Goal: Find specific page/section: Find specific page/section

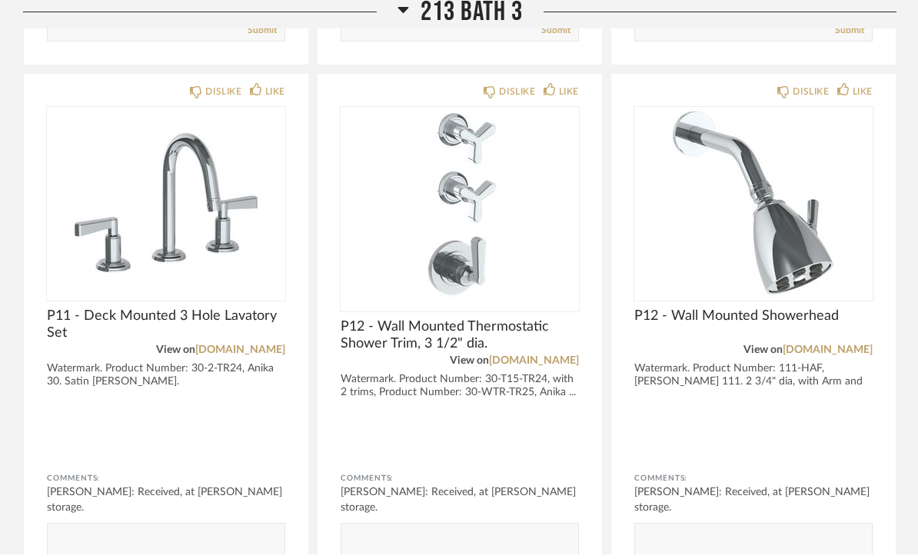
scroll to position [3658, 0]
click at [489, 246] on img "0" at bounding box center [459, 203] width 238 height 192
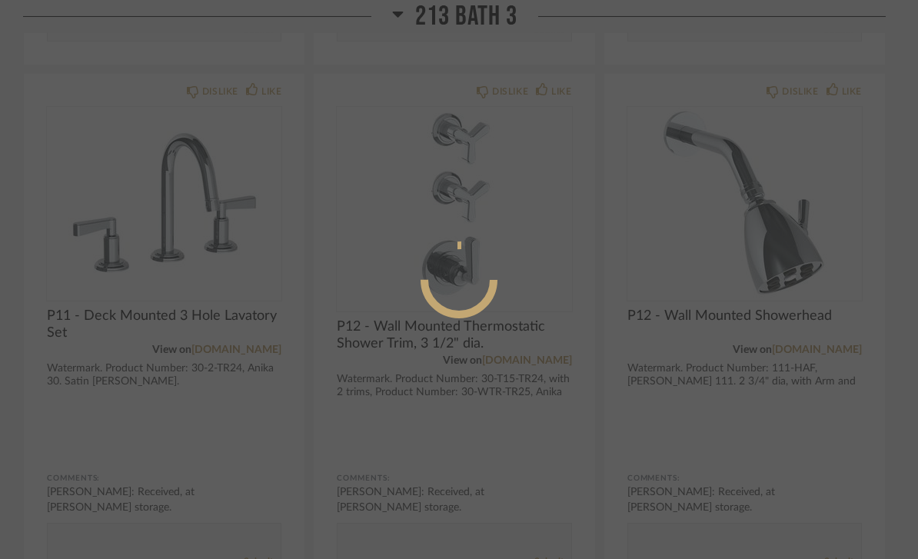
scroll to position [0, 0]
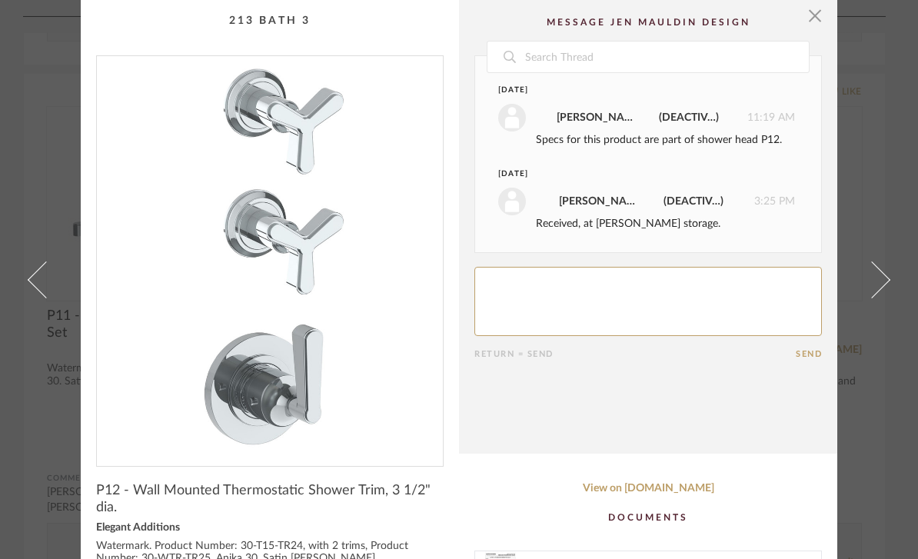
click at [817, 18] on span "button" at bounding box center [814, 15] width 31 height 31
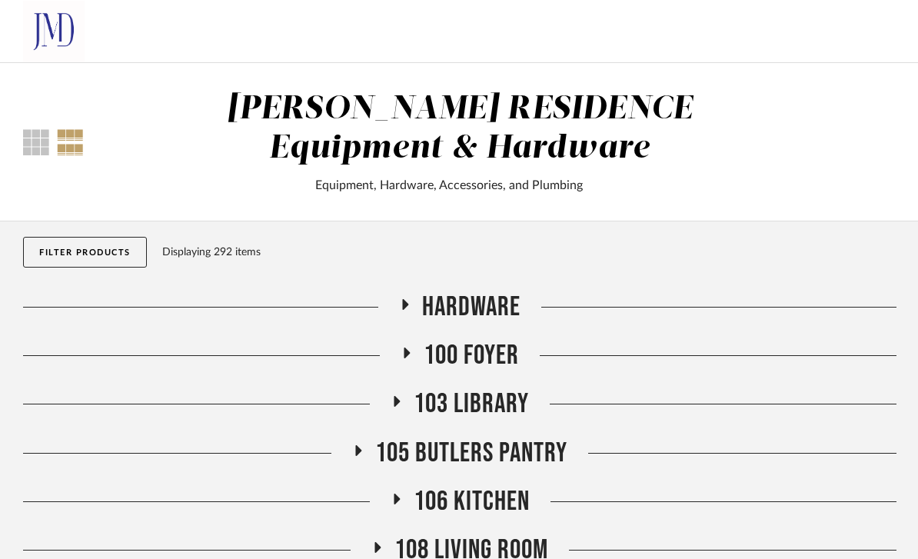
scroll to position [3658, 0]
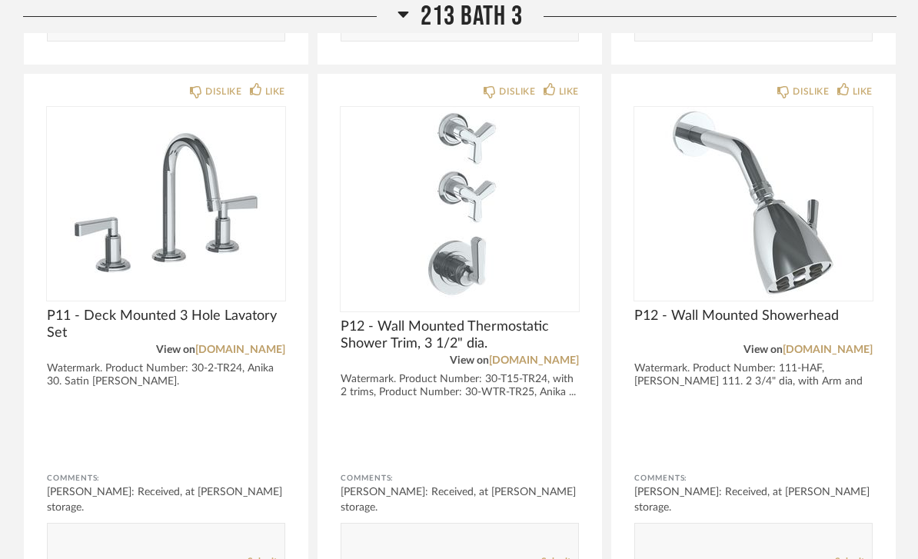
click at [501, 257] on img "0" at bounding box center [459, 203] width 238 height 192
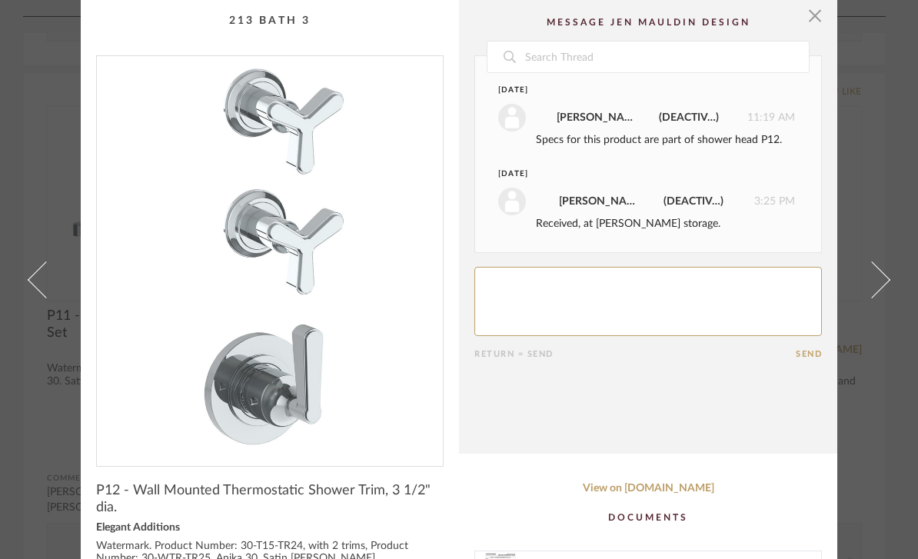
scroll to position [0, 0]
click at [815, 21] on span "button" at bounding box center [814, 15] width 31 height 31
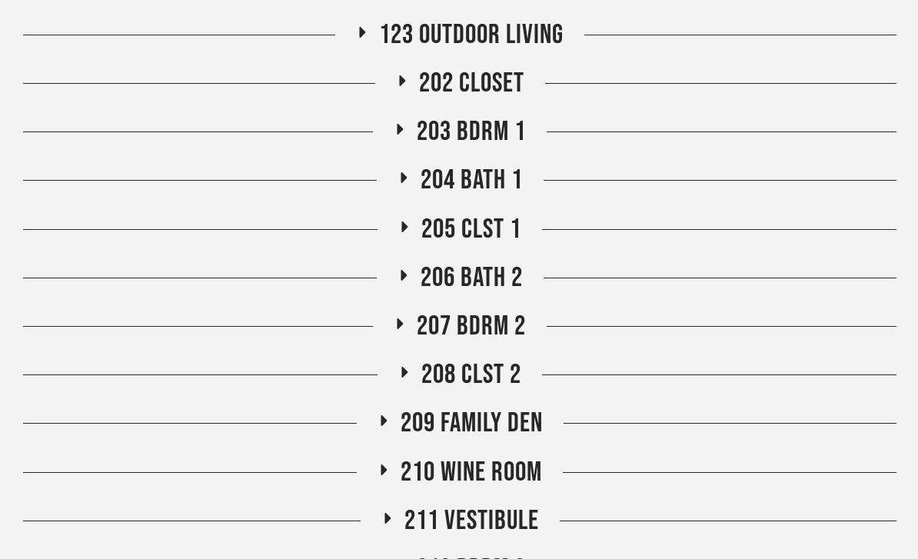
scroll to position [1001, 0]
click at [508, 176] on span "204 Bath 1" at bounding box center [471, 180] width 102 height 33
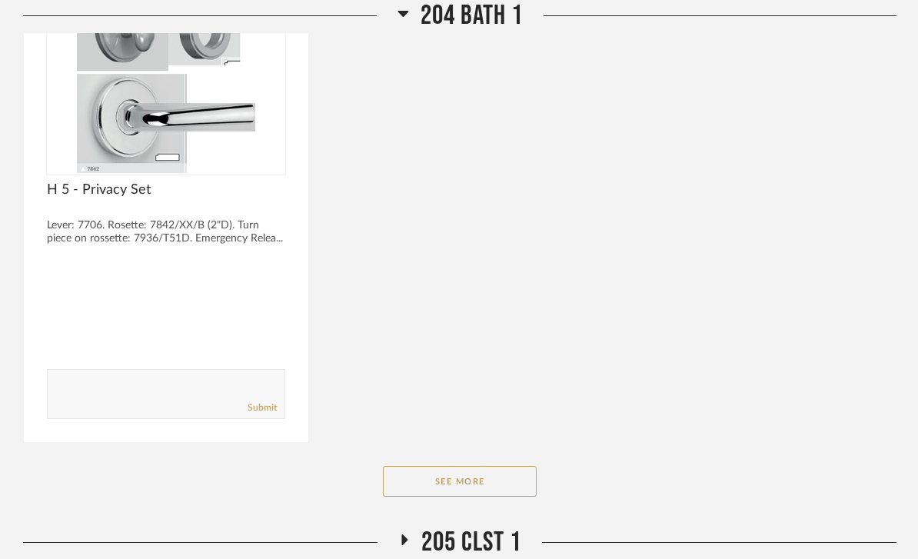
click at [516, 469] on button "See More" at bounding box center [460, 482] width 154 height 31
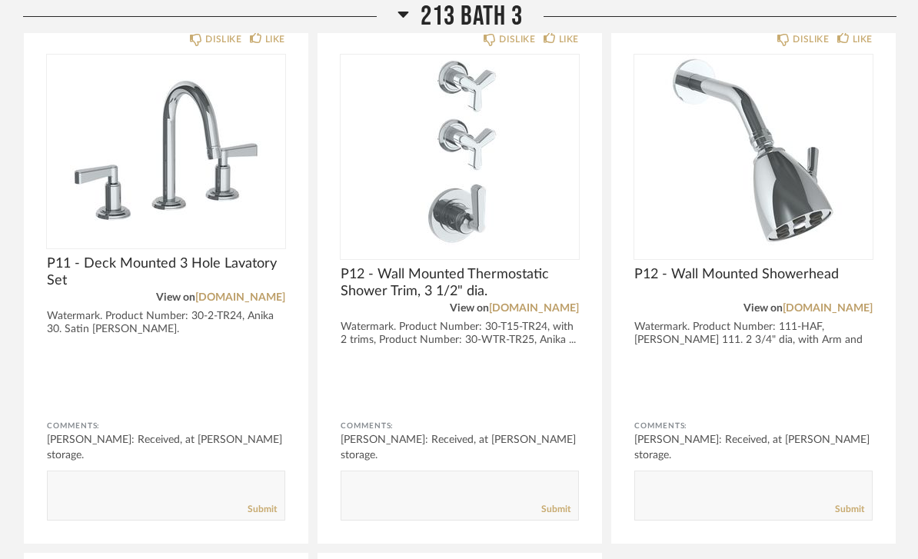
scroll to position [7454, 0]
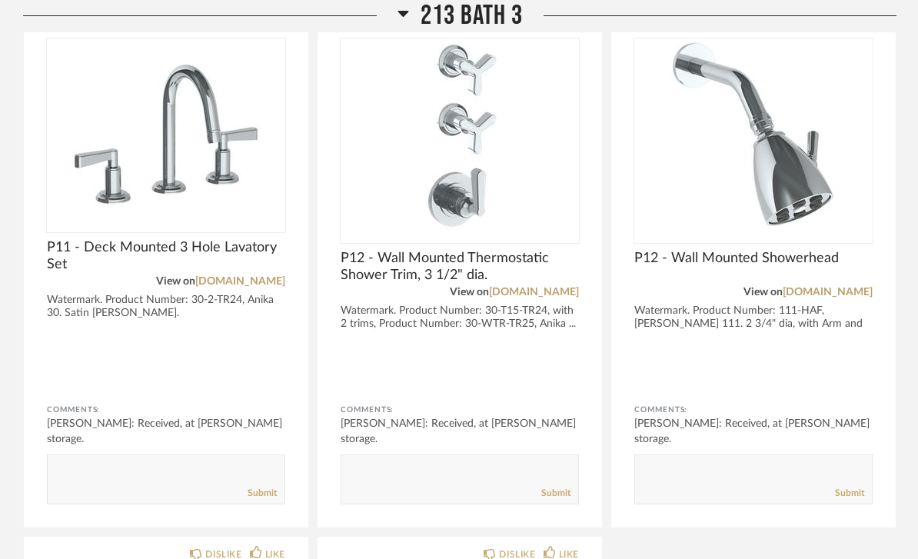
click at [831, 463] on textarea at bounding box center [753, 473] width 237 height 21
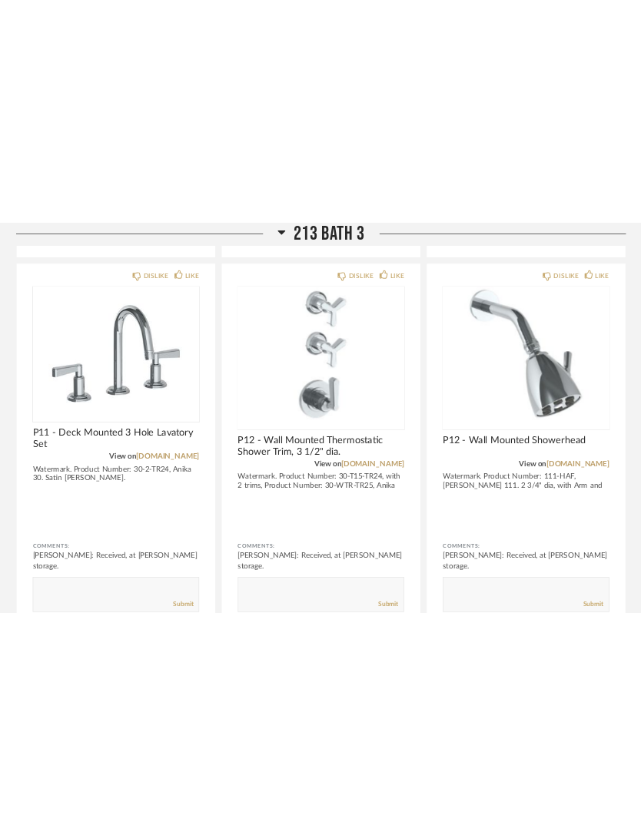
scroll to position [9770, 0]
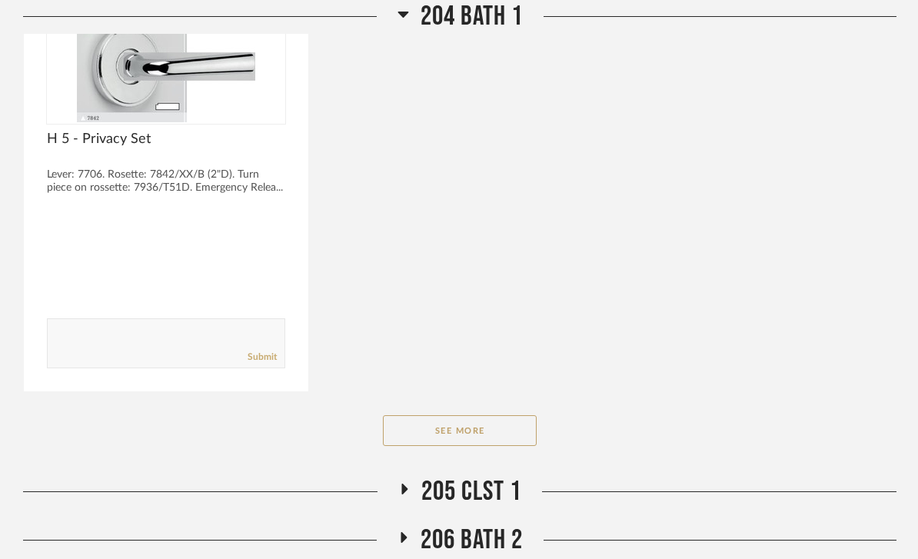
scroll to position [1837, 0]
click at [506, 430] on button "See More" at bounding box center [460, 431] width 154 height 31
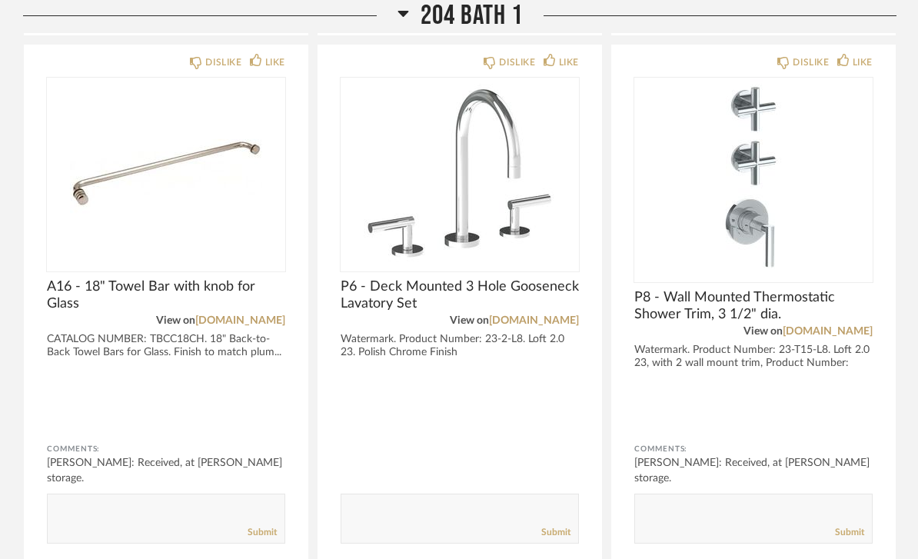
scroll to position [2741, 0]
